Goal: Task Accomplishment & Management: Manage account settings

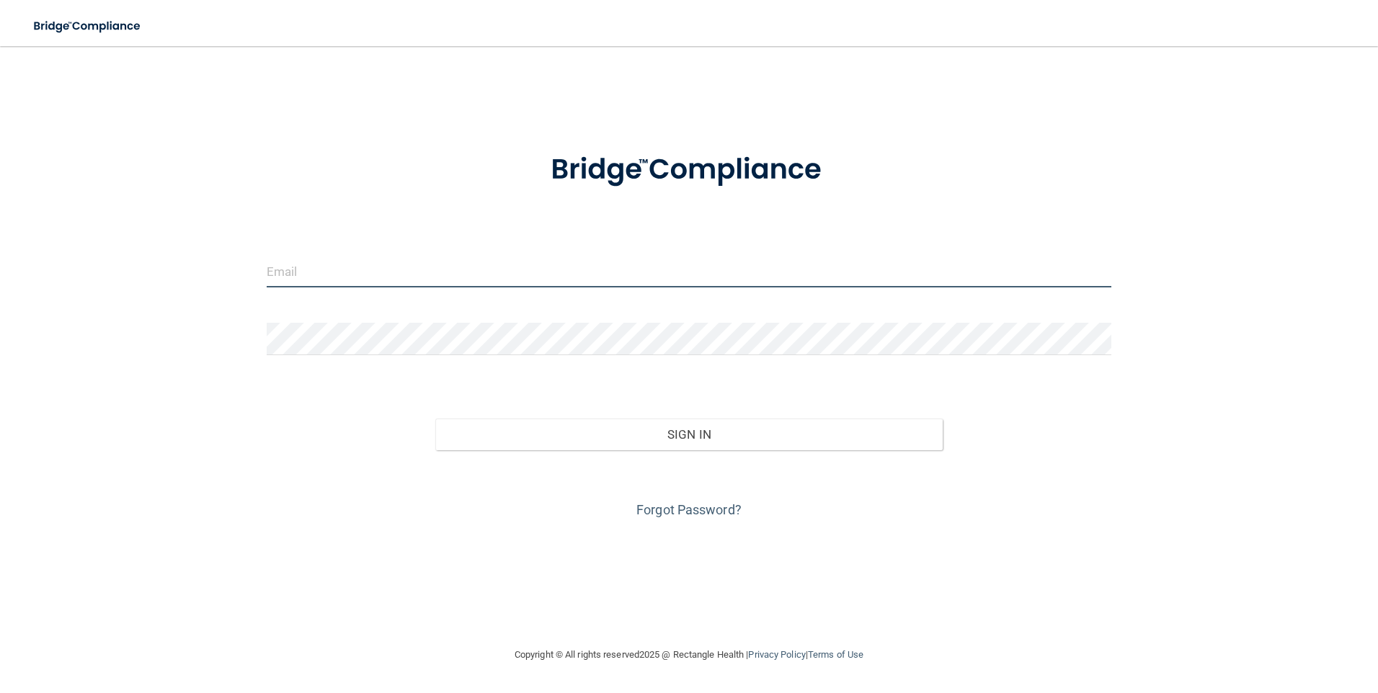
click at [418, 265] on input "email" at bounding box center [689, 271] width 845 height 32
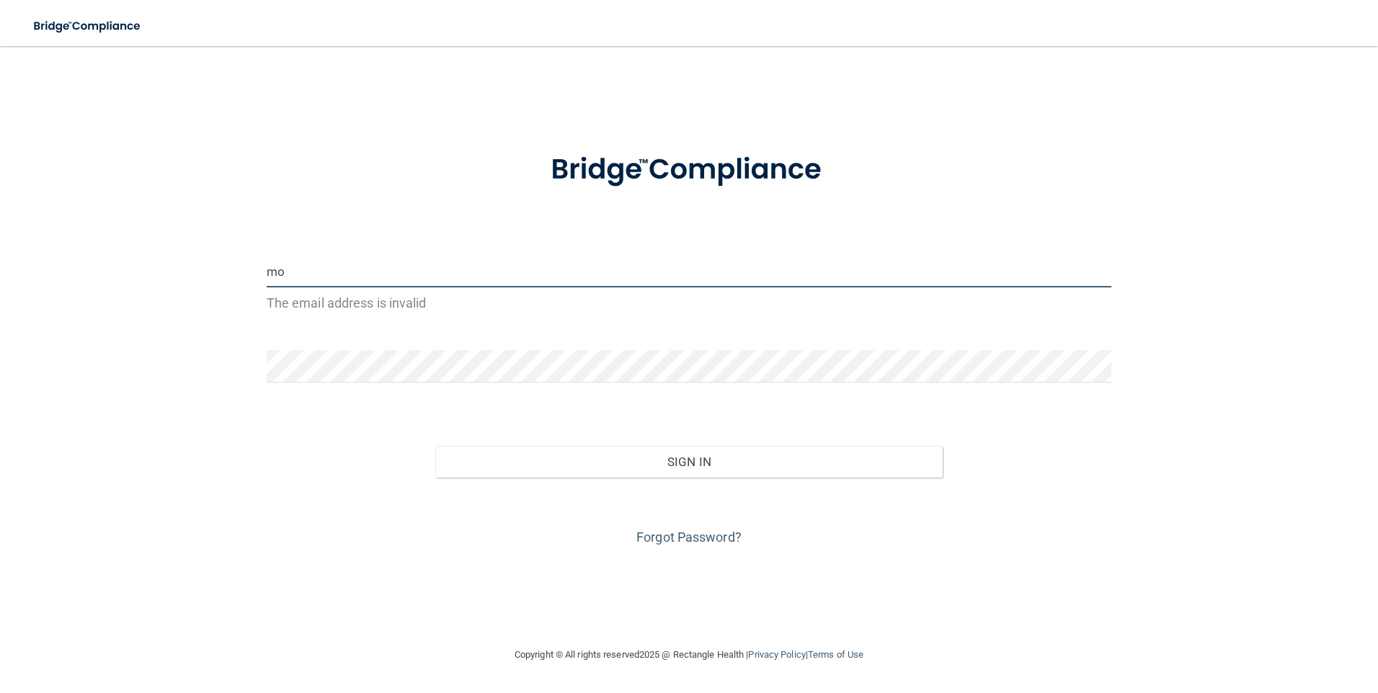
type input "[US_STATE][EMAIL_ADDRESS][DOMAIN_NAME]"
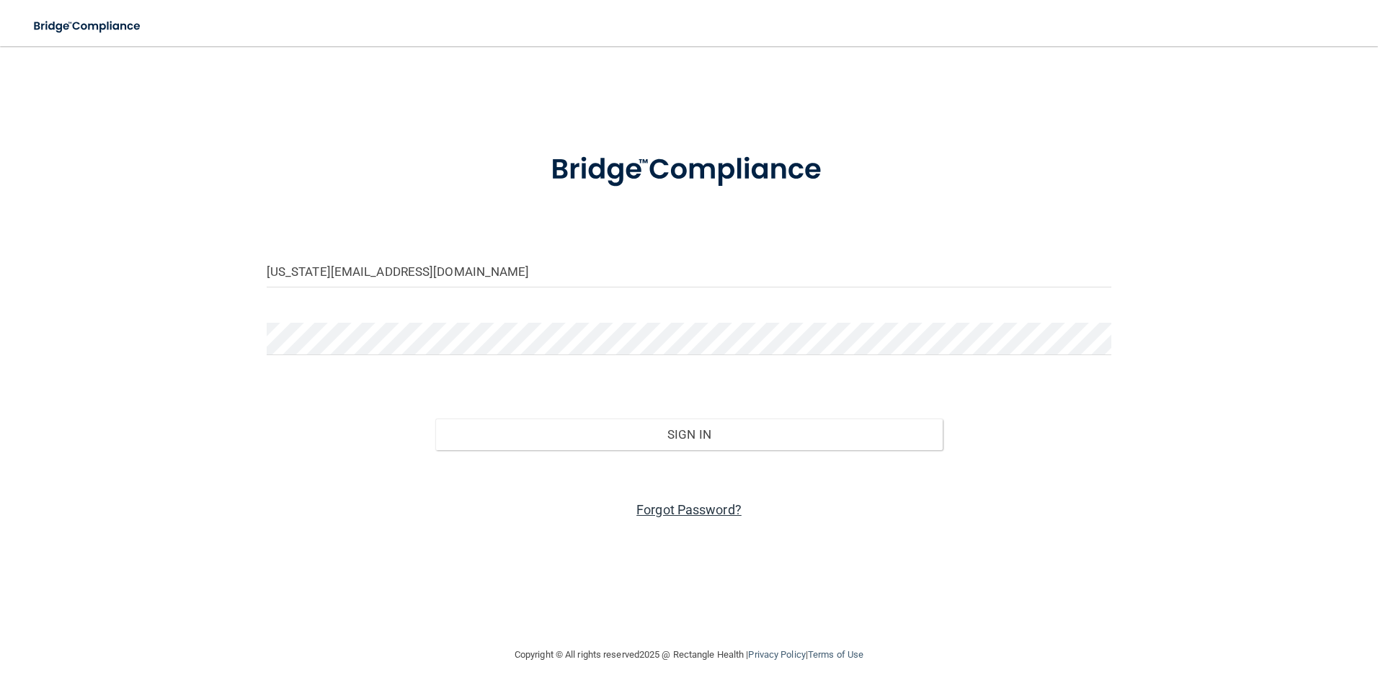
click at [706, 510] on link "Forgot Password?" at bounding box center [688, 509] width 105 height 15
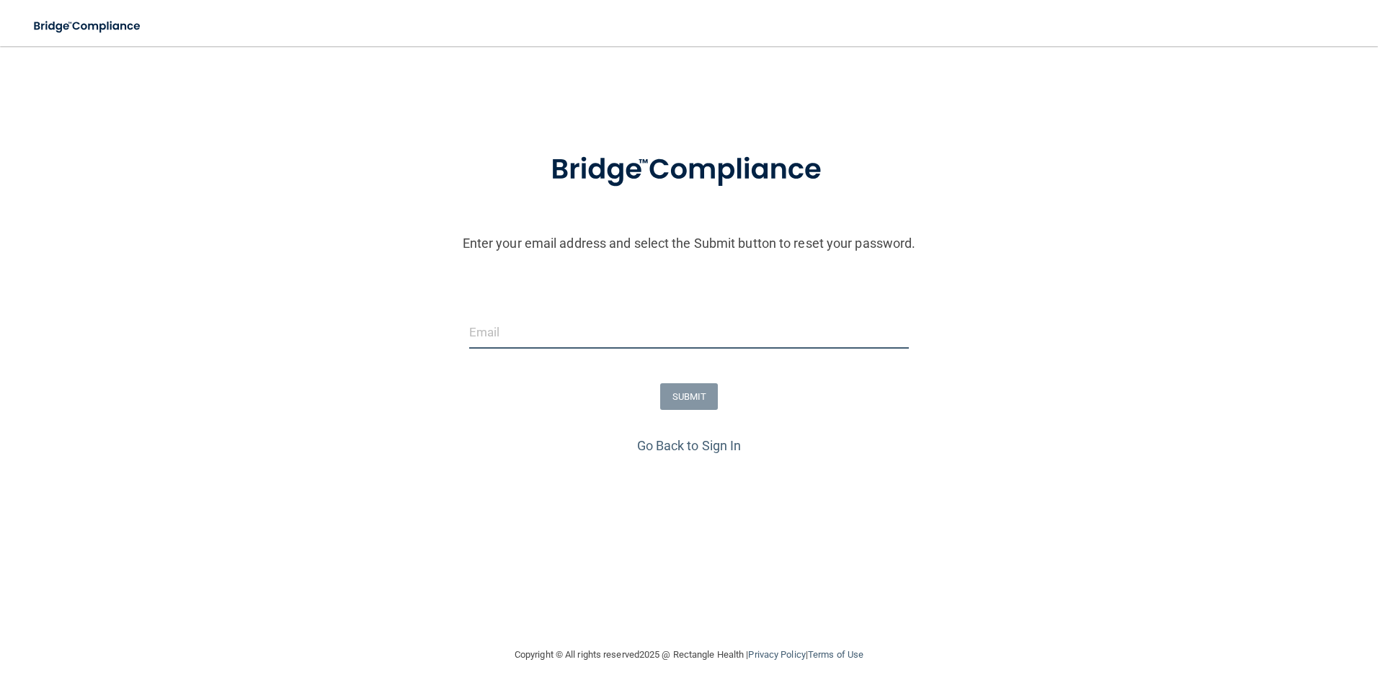
click at [481, 340] on input "email" at bounding box center [689, 332] width 440 height 32
type input "[US_STATE][EMAIL_ADDRESS][DOMAIN_NAME]"
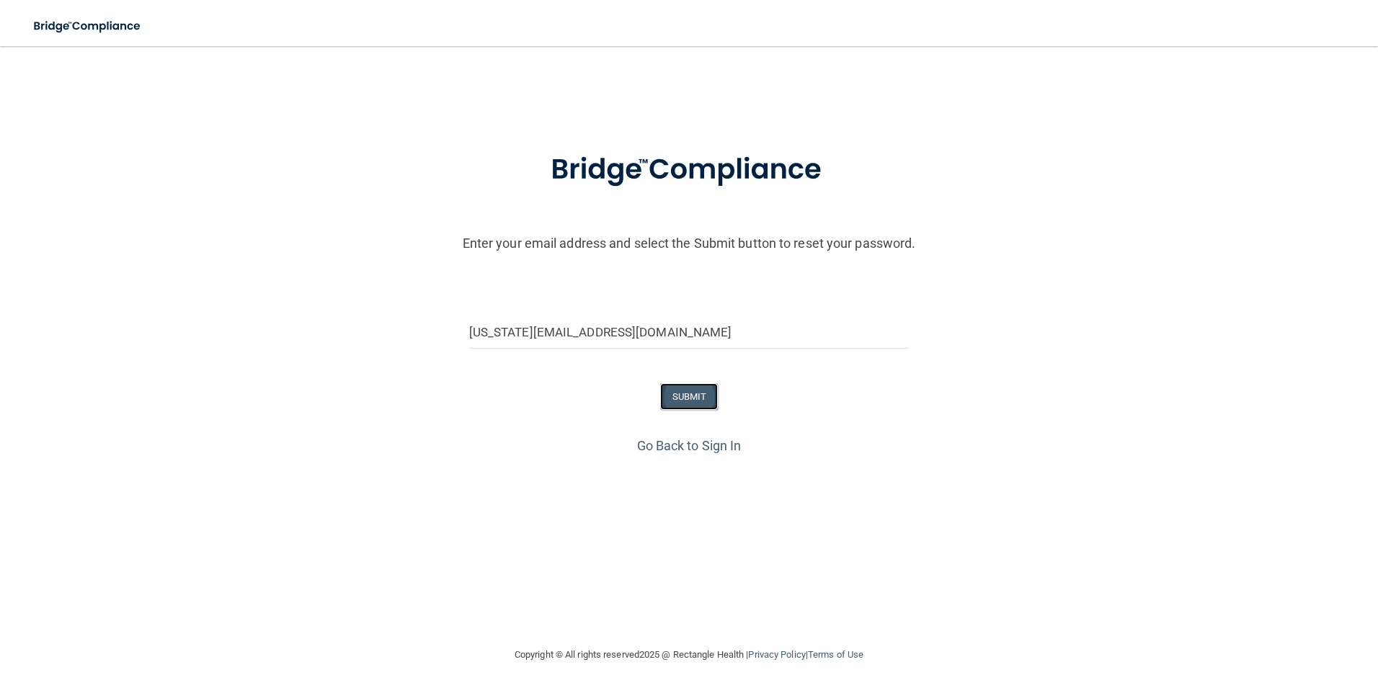
click at [686, 401] on button "SUBMIT" at bounding box center [689, 396] width 58 height 27
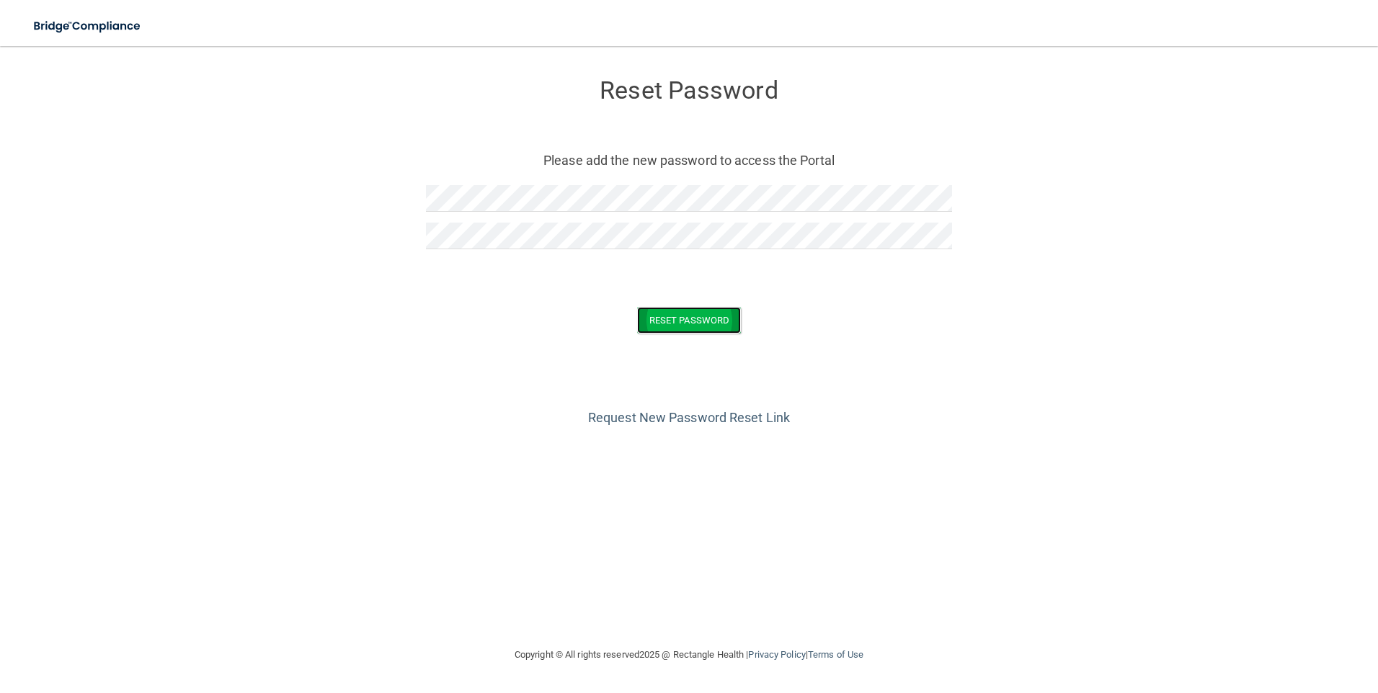
click at [681, 325] on button "Reset Password" at bounding box center [689, 320] width 104 height 27
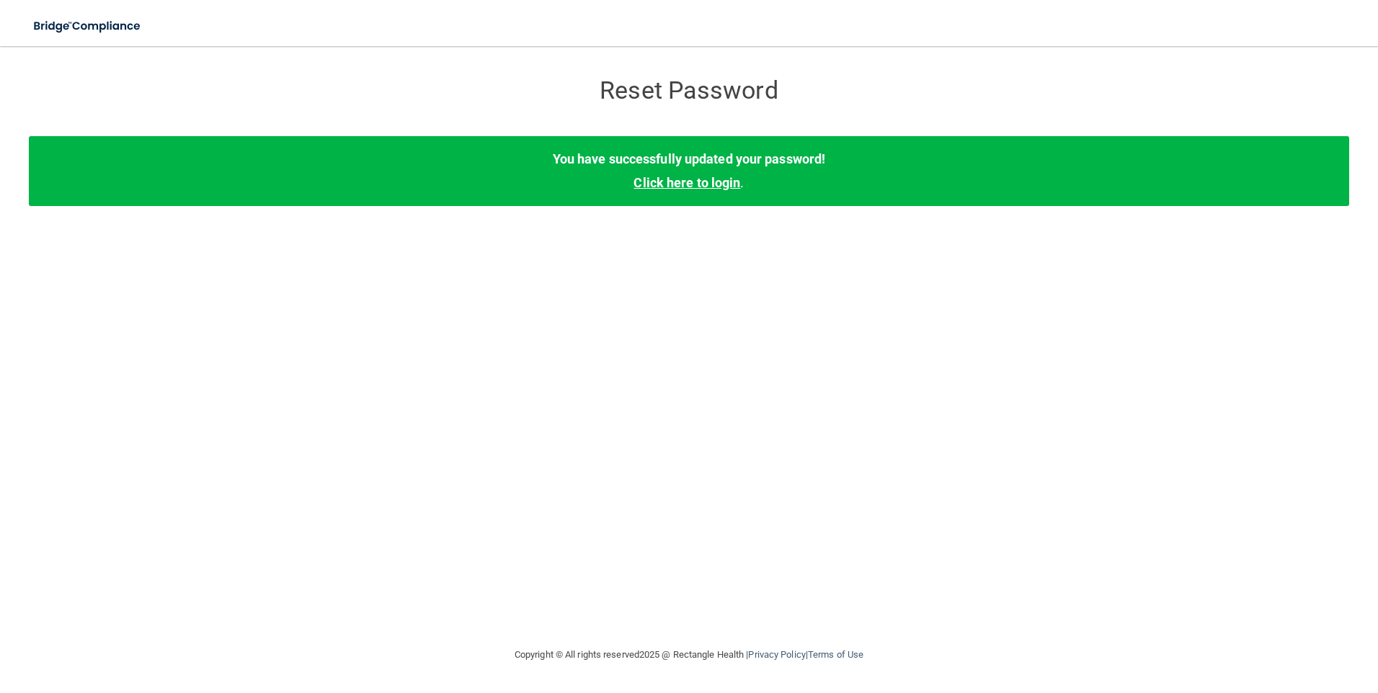
click at [689, 188] on link "Click here to login" at bounding box center [687, 182] width 107 height 15
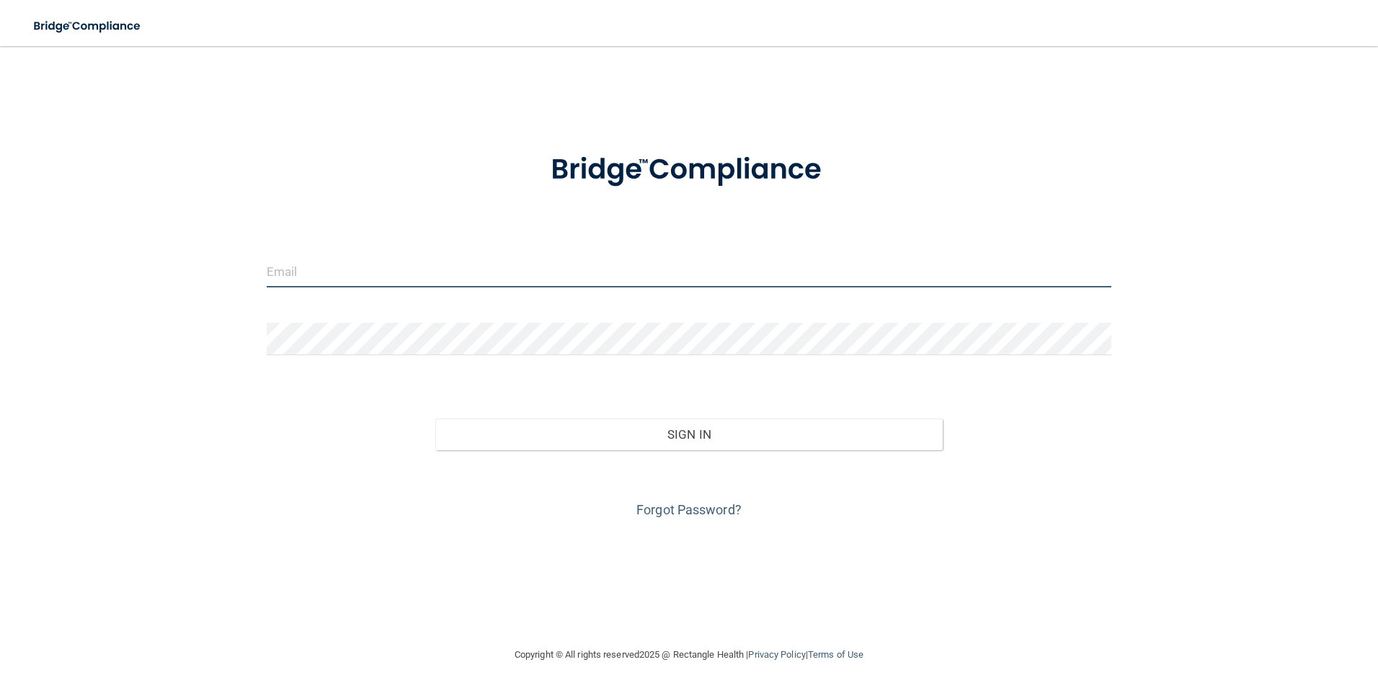
click at [300, 257] on input "email" at bounding box center [689, 271] width 845 height 32
type input "[US_STATE][EMAIL_ADDRESS][DOMAIN_NAME]"
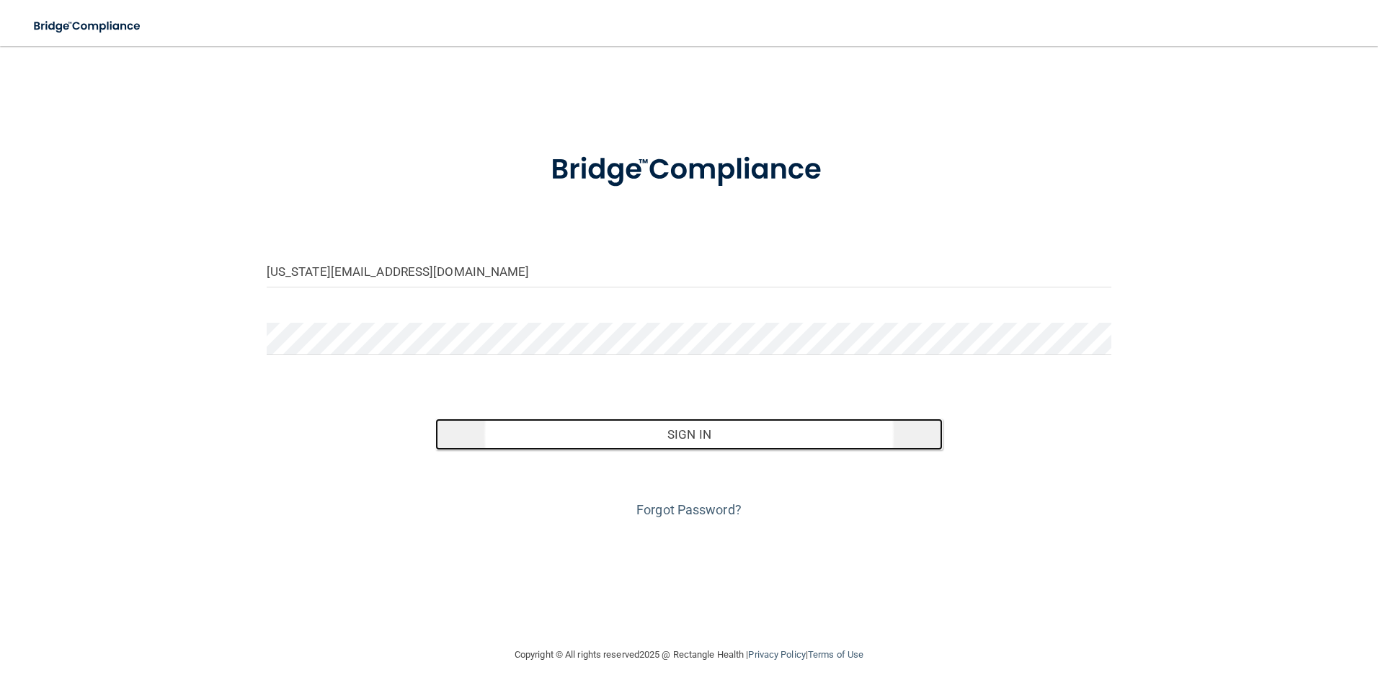
click at [569, 444] on button "Sign In" at bounding box center [688, 435] width 507 height 32
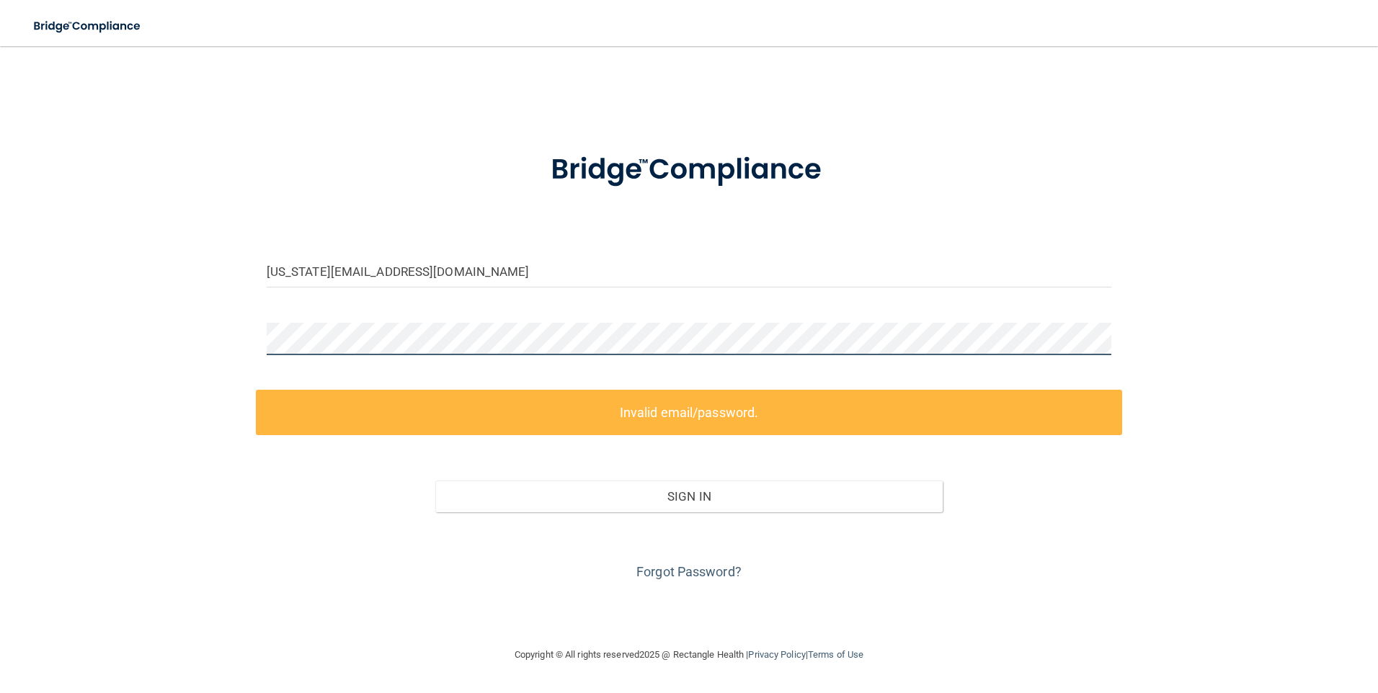
click at [76, 318] on div "montana.west@timberlanesmile.com Invalid email/password. You don't have permiss…" at bounding box center [689, 347] width 1320 height 572
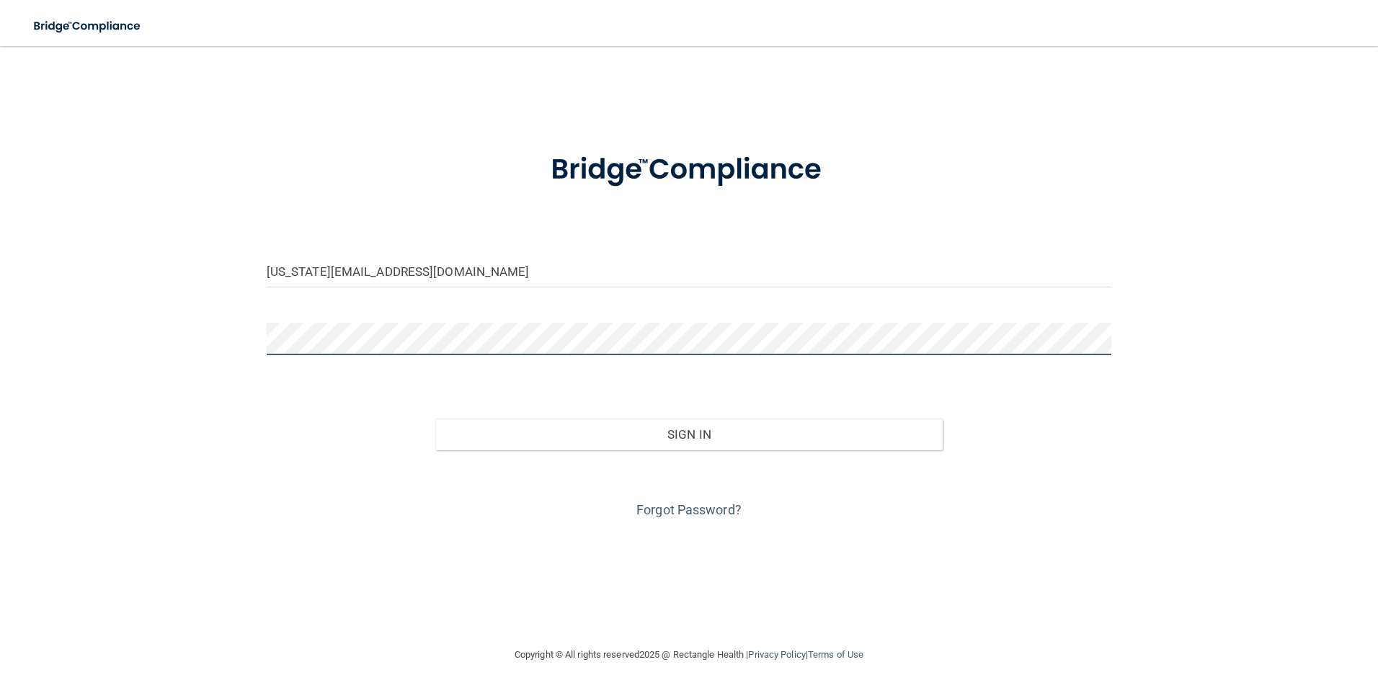
click at [435, 419] on button "Sign In" at bounding box center [688, 435] width 507 height 32
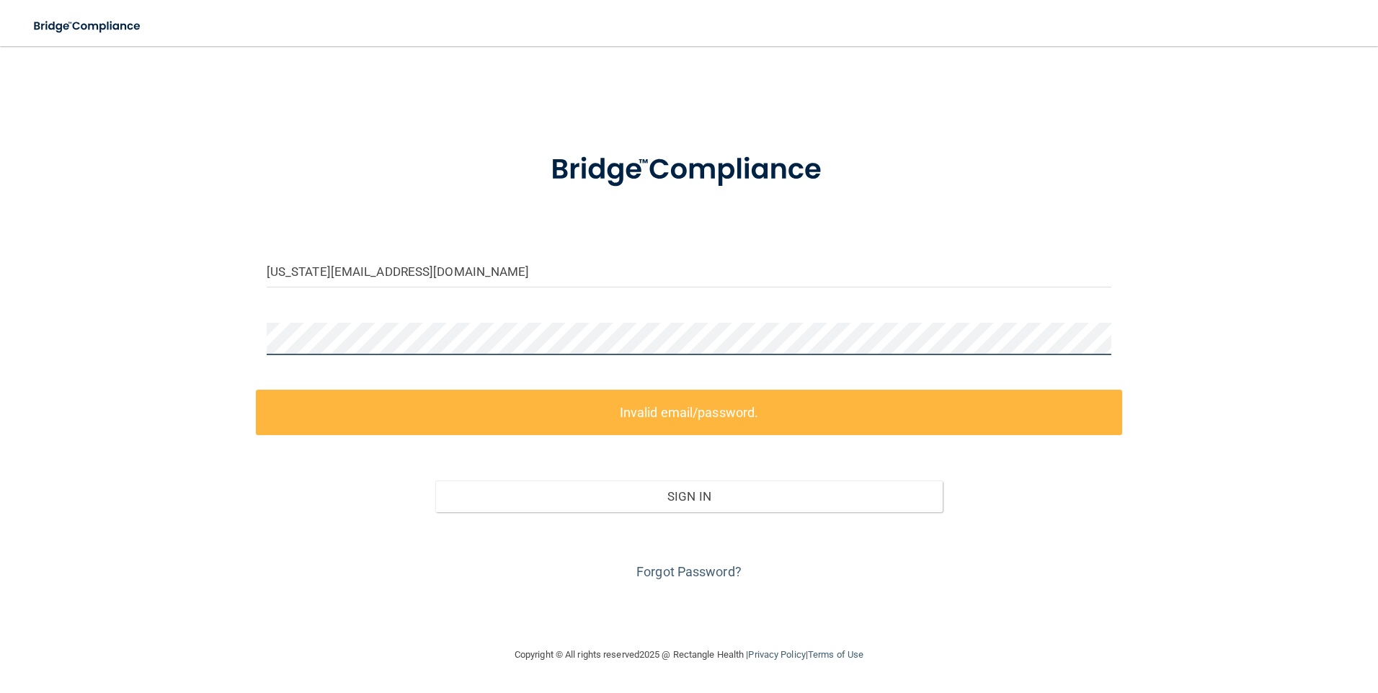
click at [162, 325] on div "montana.west@timberlanesmile.com Invalid email/password. You don't have permiss…" at bounding box center [689, 347] width 1320 height 572
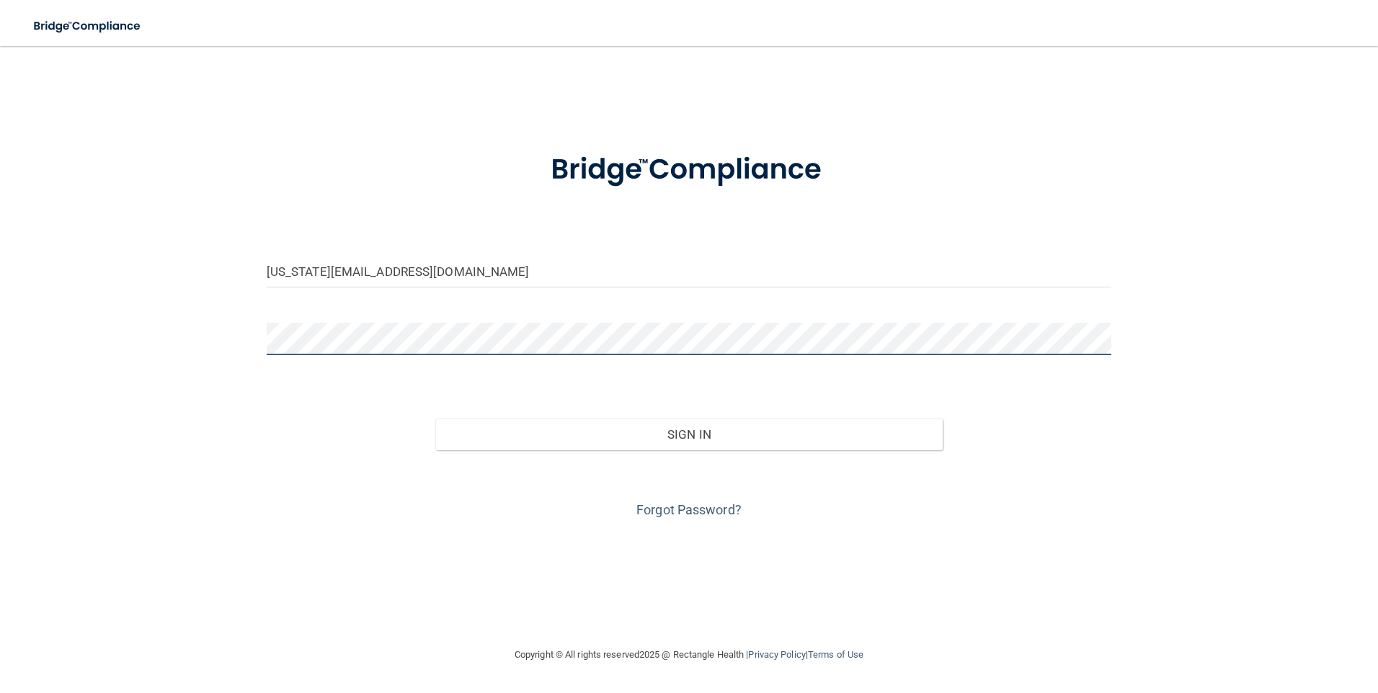
click at [435, 419] on button "Sign In" at bounding box center [688, 435] width 507 height 32
